Goal: Task Accomplishment & Management: Complete application form

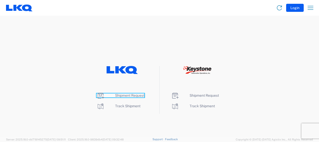
click at [137, 95] on span "Shipment Request" at bounding box center [129, 95] width 29 height 4
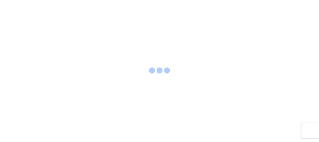
select select "FULL"
select select "LBS"
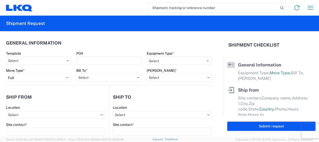
click at [98, 56] on div "PO#" at bounding box center [108, 58] width 65 height 14
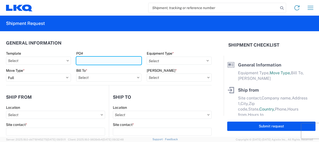
click at [96, 58] on input "PO#" at bounding box center [108, 61] width 65 height 8
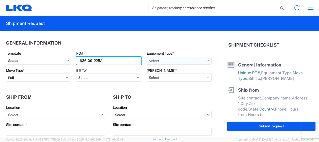
type input "1636-091225A"
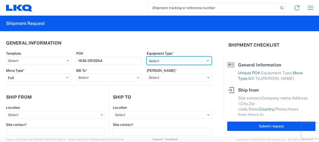
click at [176, 58] on select "Select 53’ Dry Van Flatbed Dropdeck (van) Lowboy (flatbed) Rail" at bounding box center [179, 61] width 65 height 8
select select "STDV"
click at [147, 57] on select "Select 53’ Dry Van Flatbed Dropdeck (van) Lowboy (flatbed) Rail" at bounding box center [179, 61] width 65 height 8
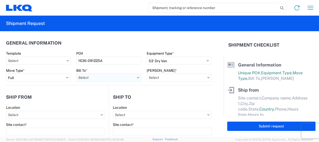
click at [120, 79] on input "Bill To *" at bounding box center [108, 77] width 65 height 8
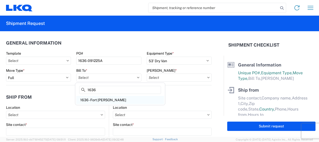
type input "1636"
click at [106, 98] on div "1636 - Fort [PERSON_NAME]" at bounding box center [120, 100] width 88 height 8
type input "1636 - Fort [PERSON_NAME]"
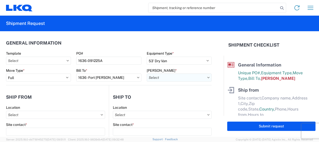
click at [184, 73] on input "[PERSON_NAME] *" at bounding box center [179, 77] width 65 height 8
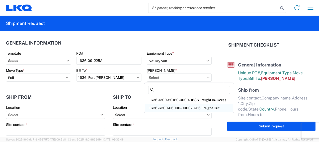
click at [183, 107] on div "1636-6300-66000-0000 - 1636 Freight Out" at bounding box center [189, 108] width 88 height 8
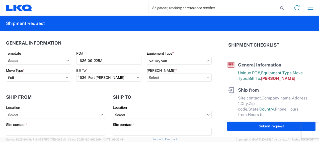
type input "1636-6300-66000-0000 - 1636 Freight Out"
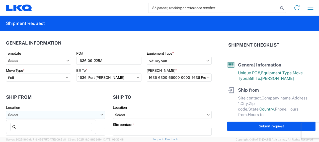
click at [85, 116] on input "Location" at bounding box center [55, 115] width 99 height 8
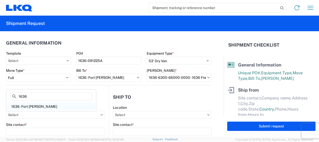
type input "1636"
click at [45, 106] on div "1636 - Fort [PERSON_NAME]" at bounding box center [51, 106] width 88 height 8
type input "1636 - Fort [PERSON_NAME]"
type input "LKQ Corporation"
type input "2250 Research Dr"
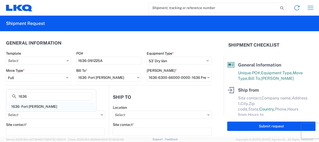
type input "[GEOGRAPHIC_DATA][PERSON_NAME]"
type input "46808"
select select "IN"
select select "US"
type input "08:30"
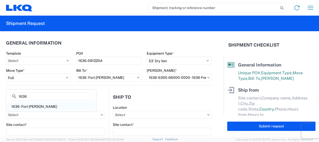
type input "15:30"
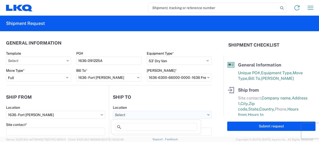
click at [144, 114] on input "Location" at bounding box center [162, 115] width 99 height 8
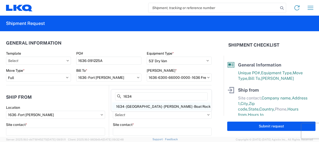
type input "1634"
click at [140, 104] on div "1634 - [GEOGRAPHIC_DATA] - [PERSON_NAME] - Boat Rock" at bounding box center [161, 106] width 99 height 8
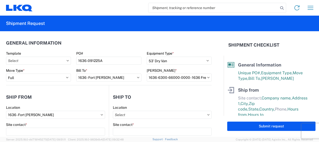
type input "1634 - [GEOGRAPHIC_DATA] - [PERSON_NAME] - Boat Rock"
type input "LKQ Corporation"
type input "[STREET_ADDRESS]"
type input "[GEOGRAPHIC_DATA]"
type input "30336"
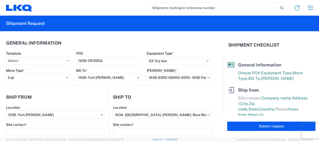
select select "GA"
select select "US"
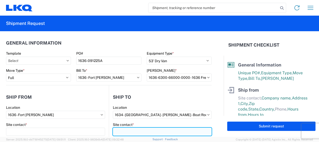
click at [132, 129] on input "Site contact *" at bounding box center [162, 131] width 99 height 8
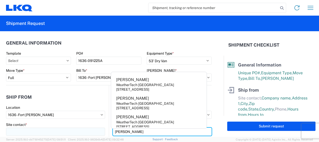
type input "[PERSON_NAME]"
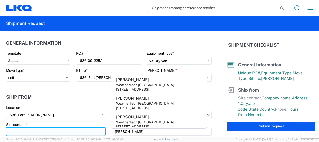
click at [75, 132] on input "Site contact *" at bounding box center [55, 131] width 99 height 8
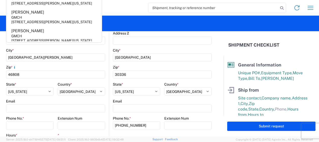
scroll to position [155, 0]
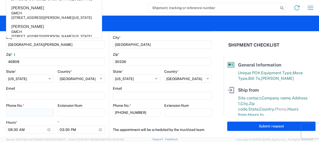
type input "[PERSON_NAME]"
click at [14, 114] on input "Phone No. *" at bounding box center [30, 112] width 48 height 8
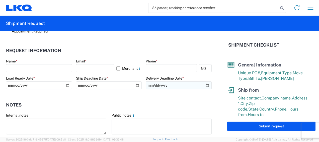
scroll to position [265, 0]
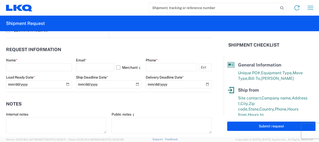
type input "[PHONE_NUMBER]"
click at [39, 62] on div "Name *" at bounding box center [39, 65] width 66 height 14
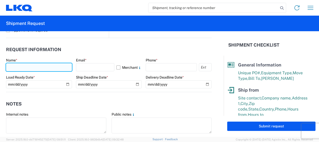
click at [35, 64] on input "text" at bounding box center [39, 67] width 66 height 8
type input "[PERSON_NAME]"
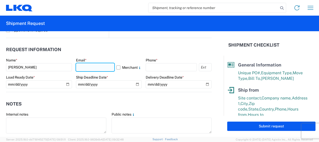
click at [87, 64] on input "text" at bounding box center [95, 67] width 39 height 8
type input "[EMAIL_ADDRESS][DOMAIN_NAME]"
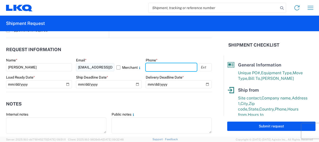
type input "2604712504"
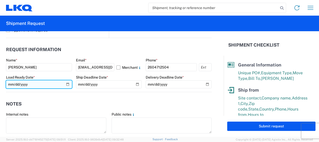
click at [53, 82] on input "date" at bounding box center [39, 84] width 66 height 8
click at [65, 83] on input "date" at bounding box center [39, 84] width 66 height 8
type input "[DATE]"
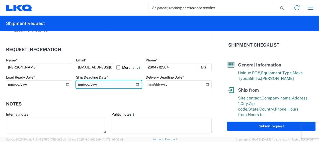
click at [134, 83] on input "date" at bounding box center [109, 84] width 66 height 8
type input "[DATE]"
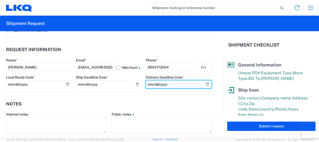
click at [203, 85] on input "date" at bounding box center [179, 84] width 66 height 8
type input "[DATE]"
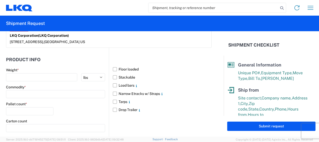
scroll to position [447, 0]
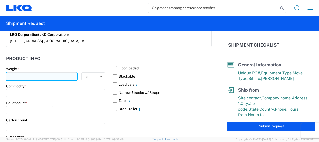
click at [39, 76] on input "number" at bounding box center [41, 76] width 71 height 8
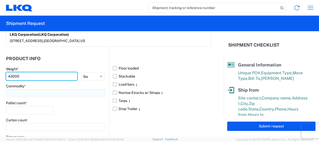
type input "43000"
click at [31, 92] on input at bounding box center [55, 93] width 99 height 8
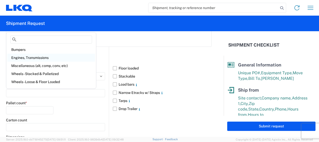
click at [47, 56] on div "Engines, Transmissions" at bounding box center [51, 57] width 88 height 8
type input "Engines, Transmissions"
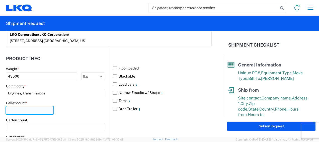
click at [30, 108] on input "number" at bounding box center [29, 110] width 47 height 8
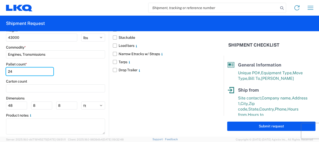
scroll to position [496, 0]
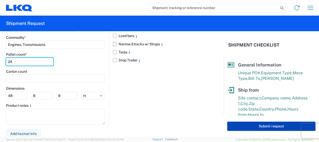
type input "24"
click at [237, 127] on button "Submit request" at bounding box center [272, 125] width 88 height 9
select select "US"
